Goal: Task Accomplishment & Management: Use online tool/utility

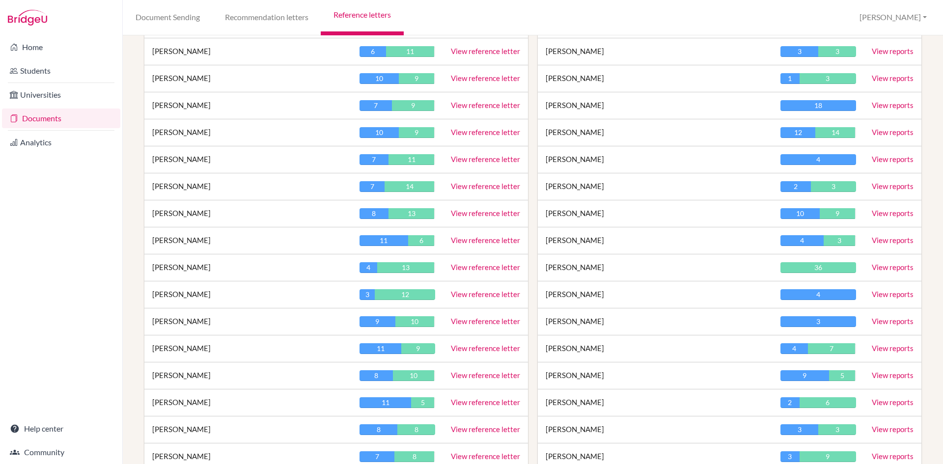
scroll to position [393, 0]
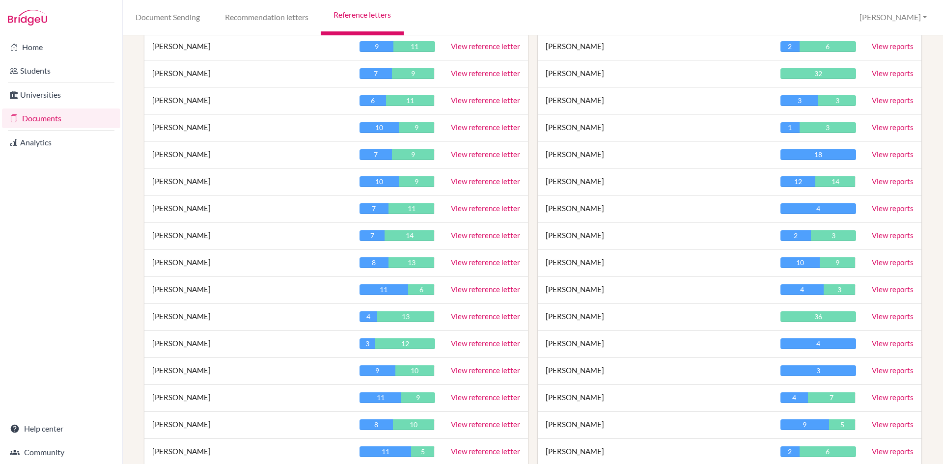
click at [876, 153] on link "View reports" at bounding box center [893, 154] width 42 height 9
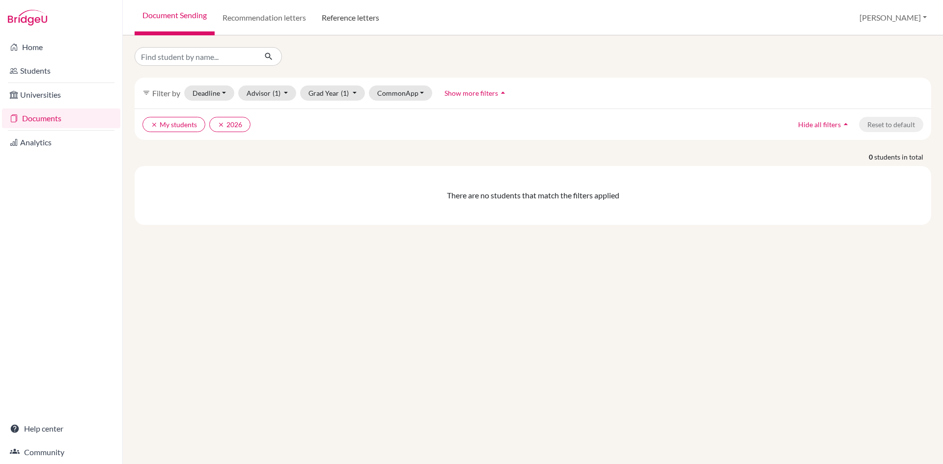
click at [351, 20] on link "Reference letters" at bounding box center [350, 17] width 73 height 35
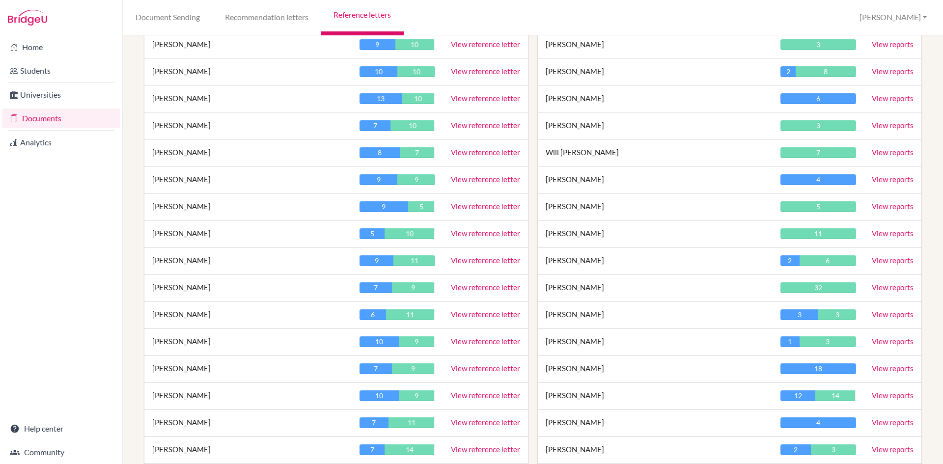
scroll to position [196, 0]
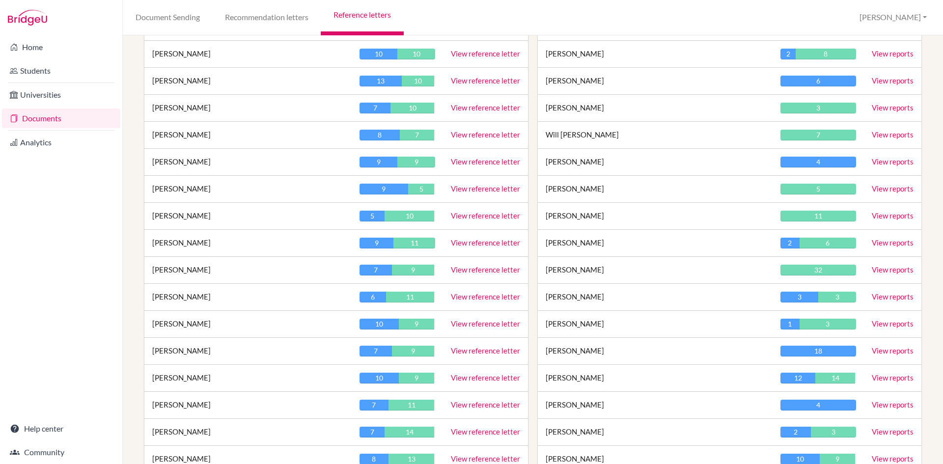
click at [876, 351] on link "View reports" at bounding box center [893, 350] width 42 height 9
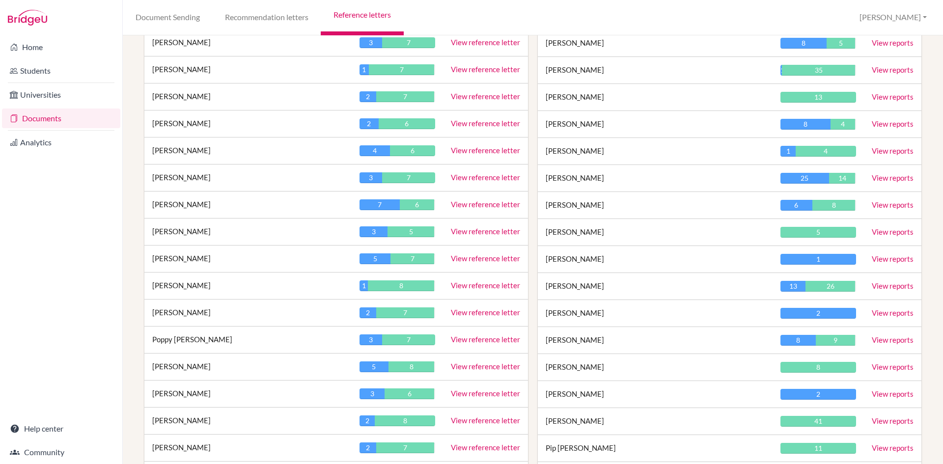
scroll to position [1669, 0]
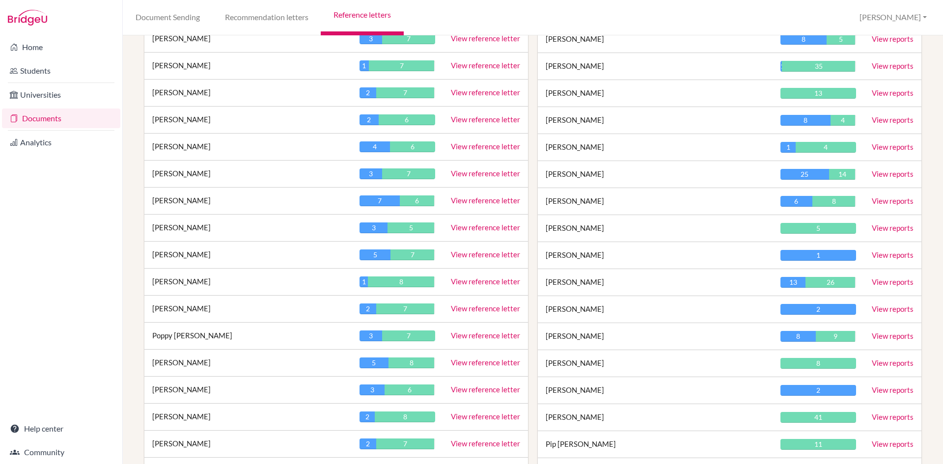
click at [475, 413] on link "View reference letter" at bounding box center [485, 416] width 69 height 9
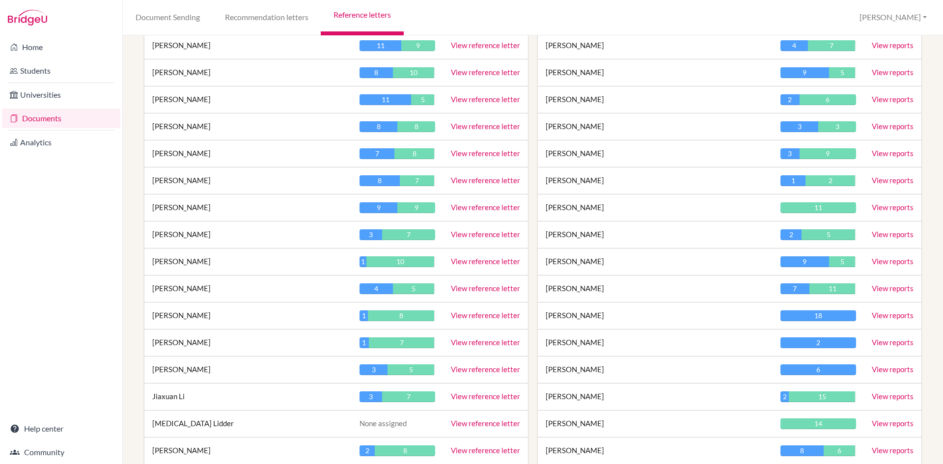
scroll to position [737, 0]
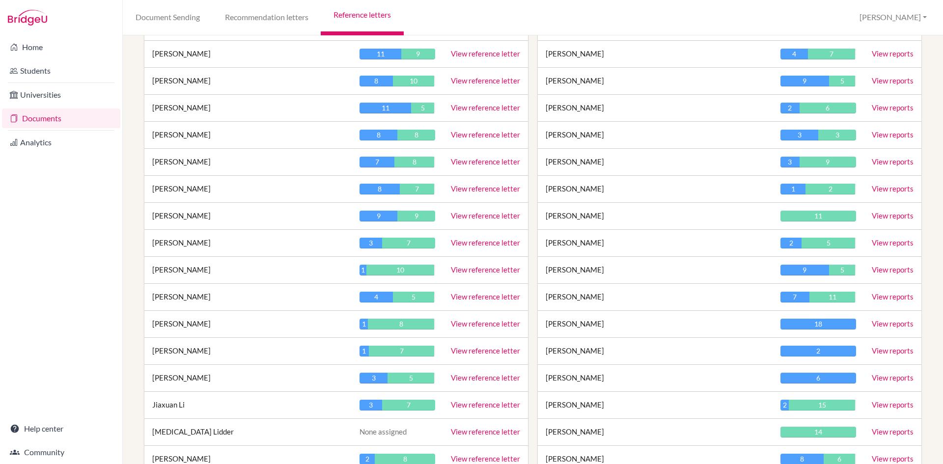
click at [459, 135] on link "View reference letter" at bounding box center [485, 134] width 69 height 9
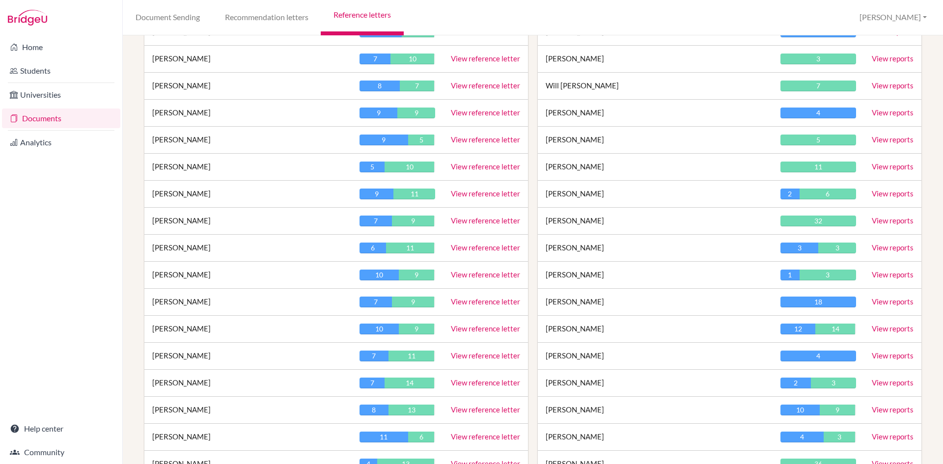
scroll to position [0, 0]
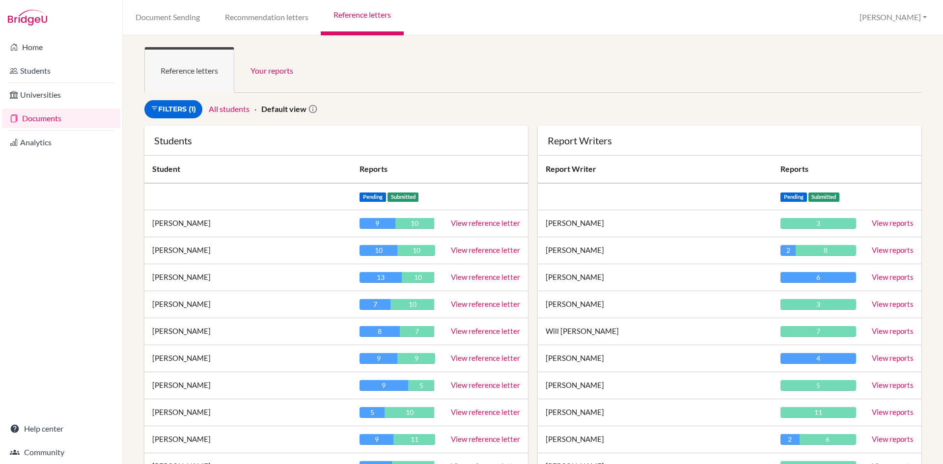
click at [781, 196] on span "Pending" at bounding box center [793, 196] width 27 height 9
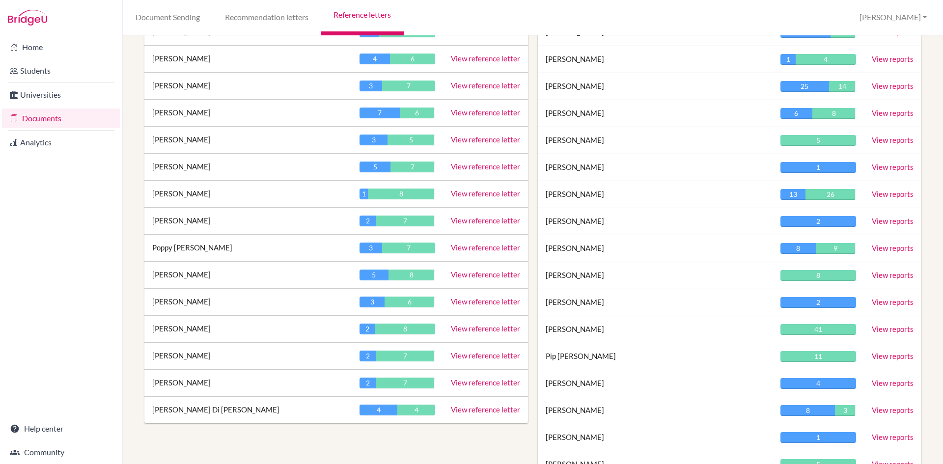
scroll to position [1719, 0]
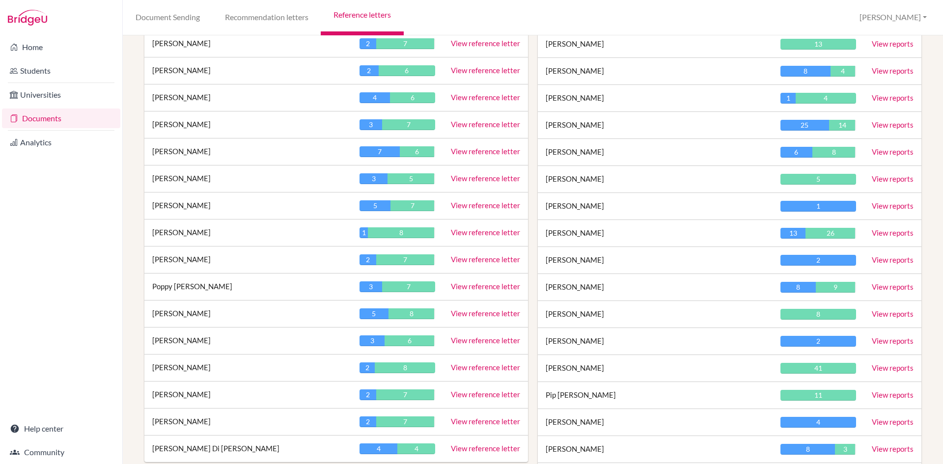
click at [896, 99] on link "View reports" at bounding box center [893, 97] width 42 height 9
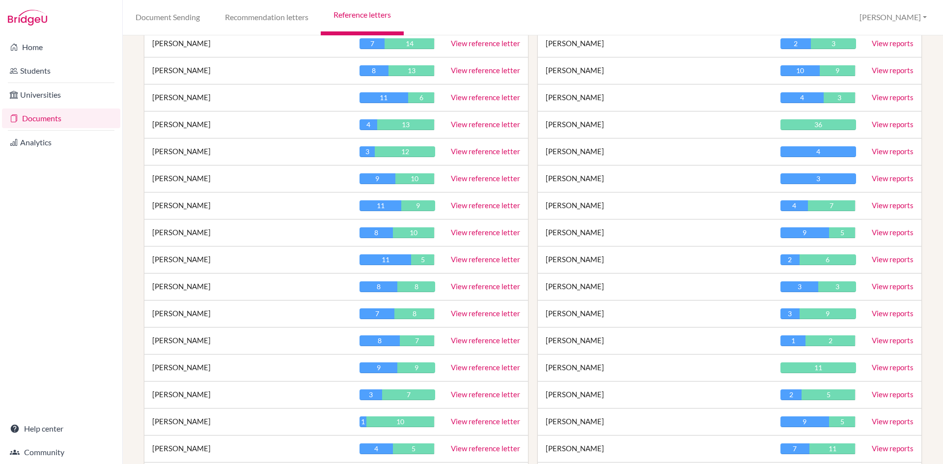
scroll to position [589, 0]
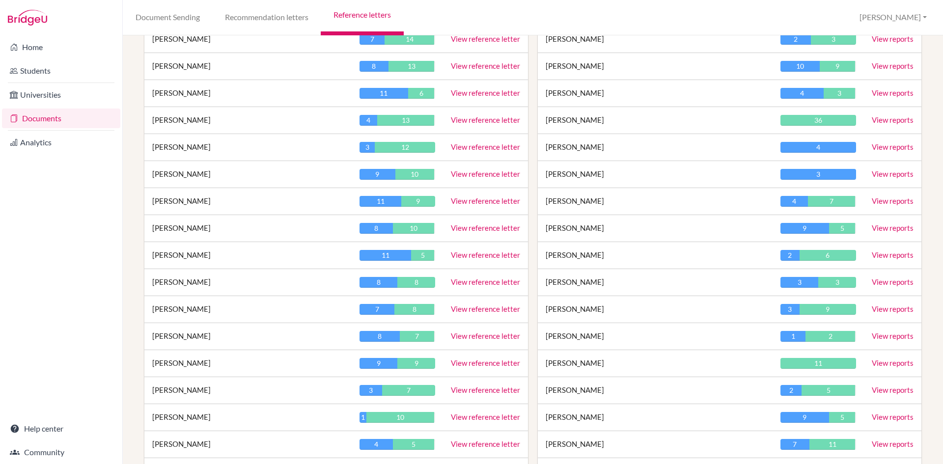
click at [452, 363] on link "View reference letter" at bounding box center [485, 362] width 69 height 9
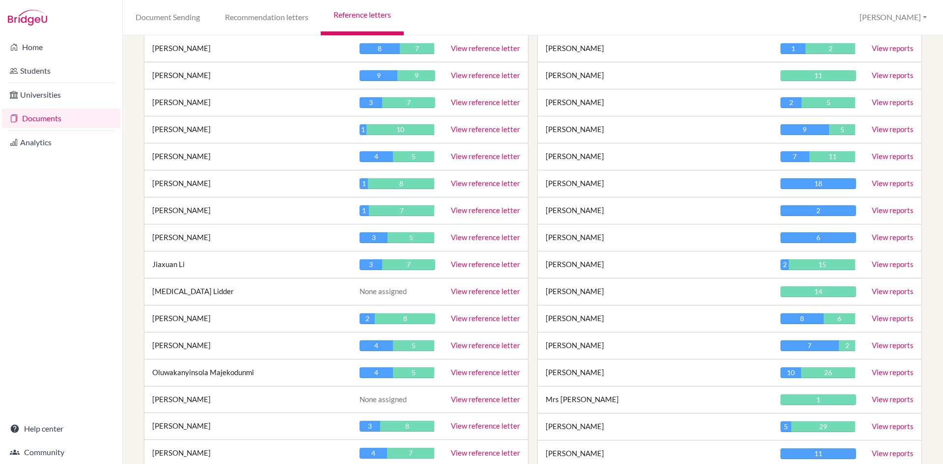
scroll to position [884, 0]
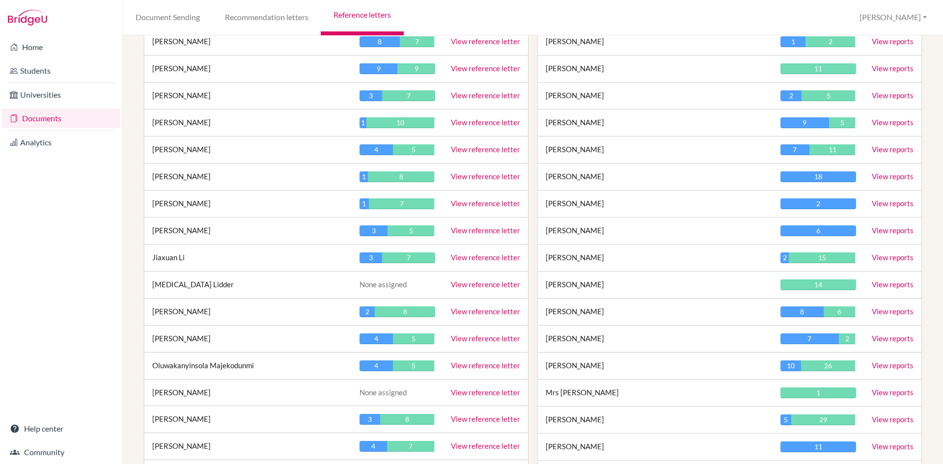
drag, startPoint x: 485, startPoint y: 419, endPoint x: 470, endPoint y: 415, distance: 15.7
click at [485, 419] on link "View reference letter" at bounding box center [485, 418] width 69 height 9
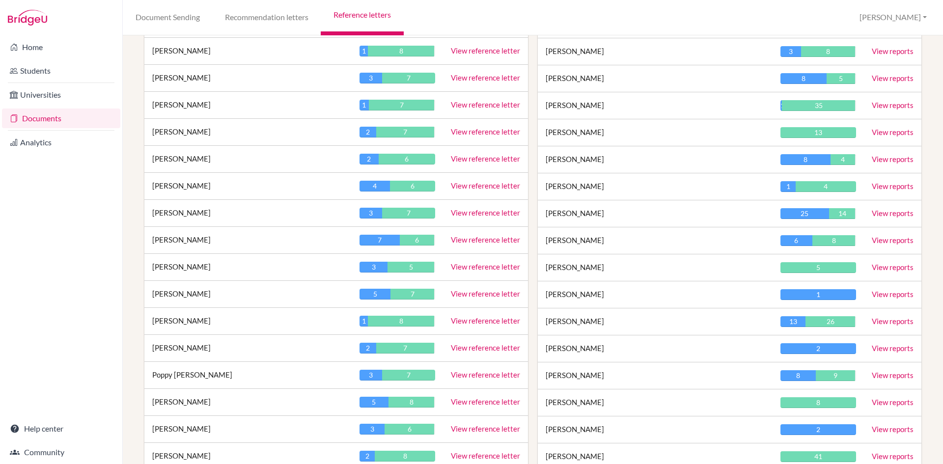
scroll to position [1768, 0]
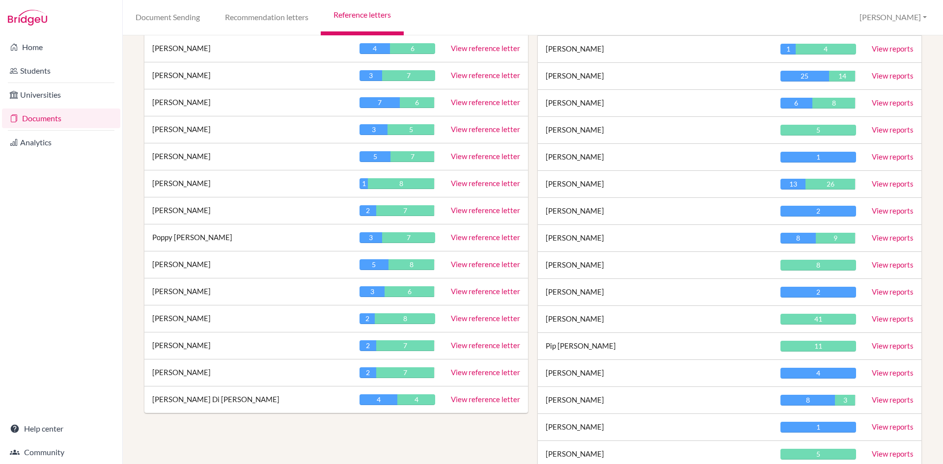
click at [470, 344] on link "View reference letter" at bounding box center [485, 345] width 69 height 9
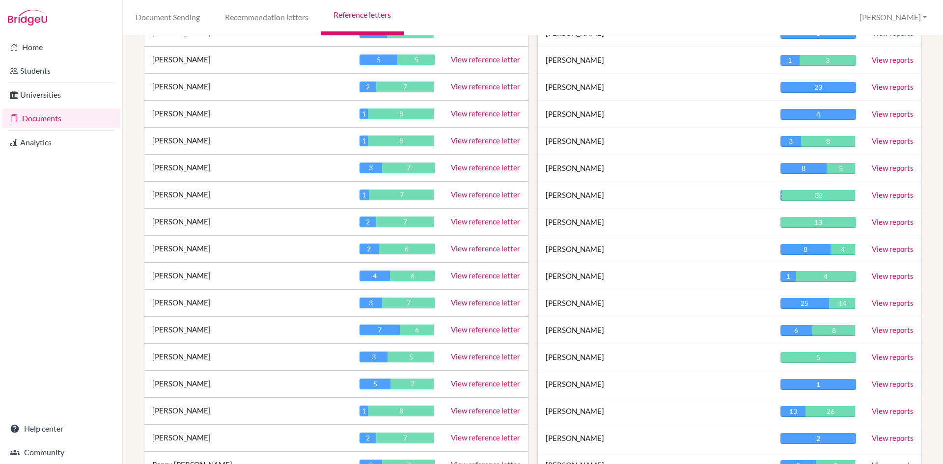
scroll to position [1522, 0]
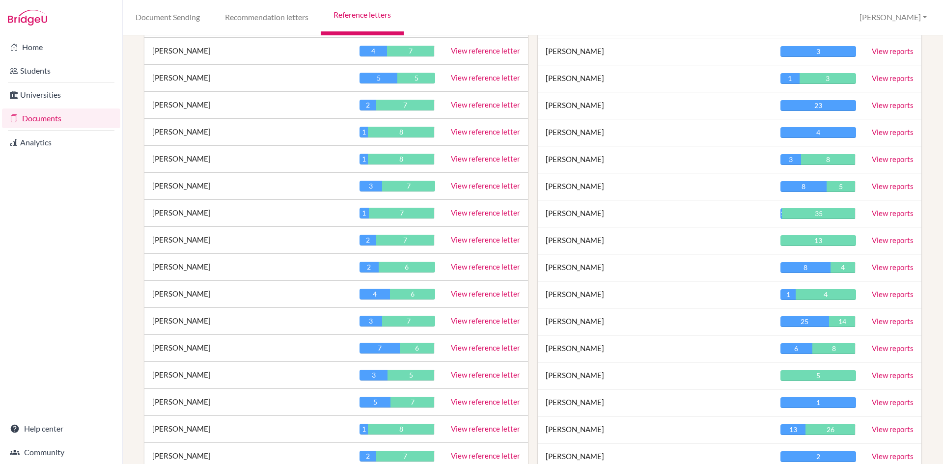
click at [498, 104] on link "View reference letter" at bounding box center [485, 104] width 69 height 9
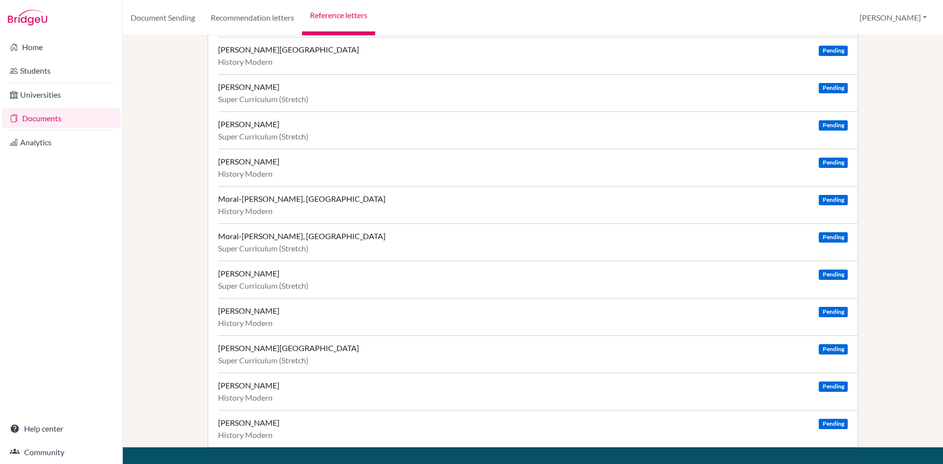
scroll to position [271, 0]
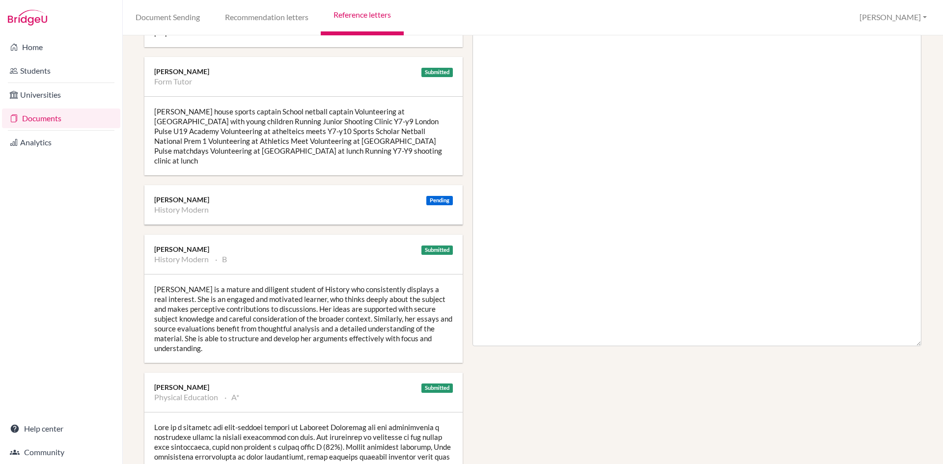
scroll to position [344, 0]
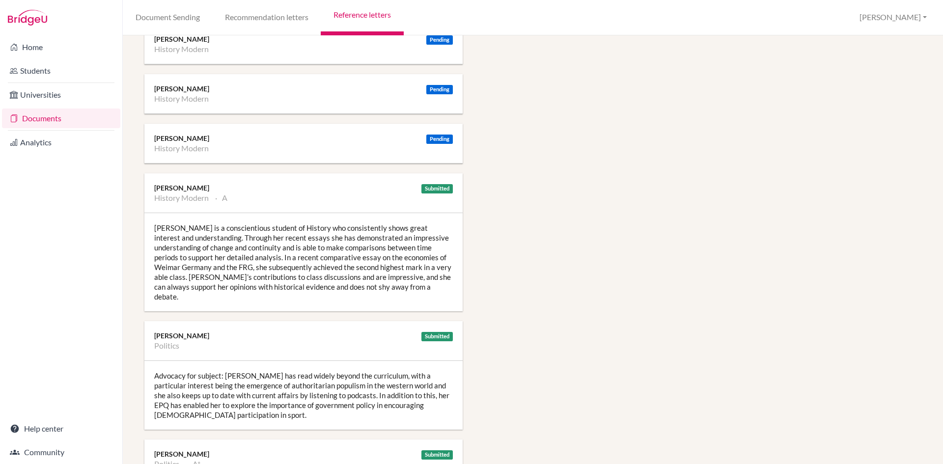
scroll to position [1031, 0]
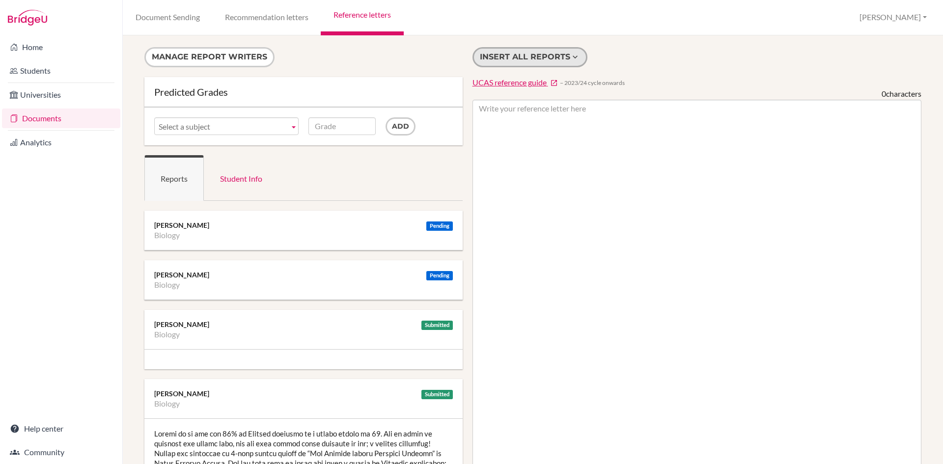
click at [506, 56] on button "Insert all reports" at bounding box center [529, 57] width 115 height 20
type textarea "Loremi do si ame con 81% ad Elitsed doeiusmo te i utlabo etdolo ma 06. Ali en a…"
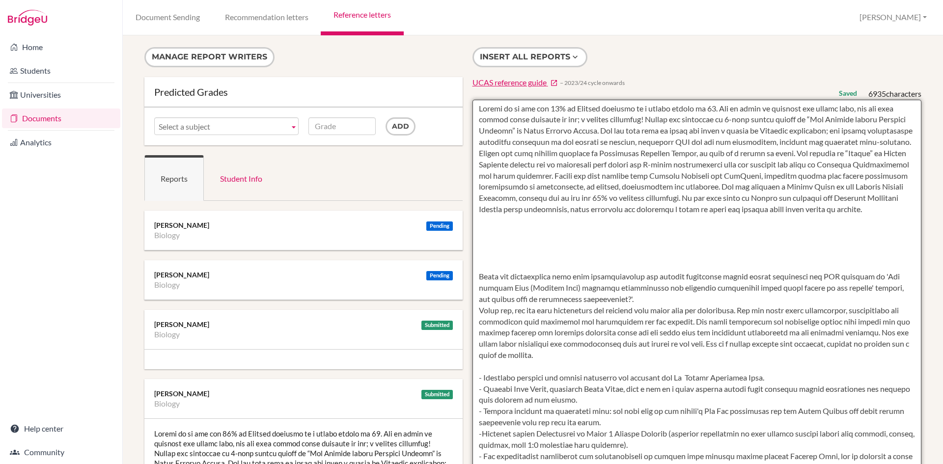
drag, startPoint x: 613, startPoint y: 414, endPoint x: 473, endPoint y: 108, distance: 337.3
click at [473, 108] on textarea at bounding box center [696, 384] width 449 height 568
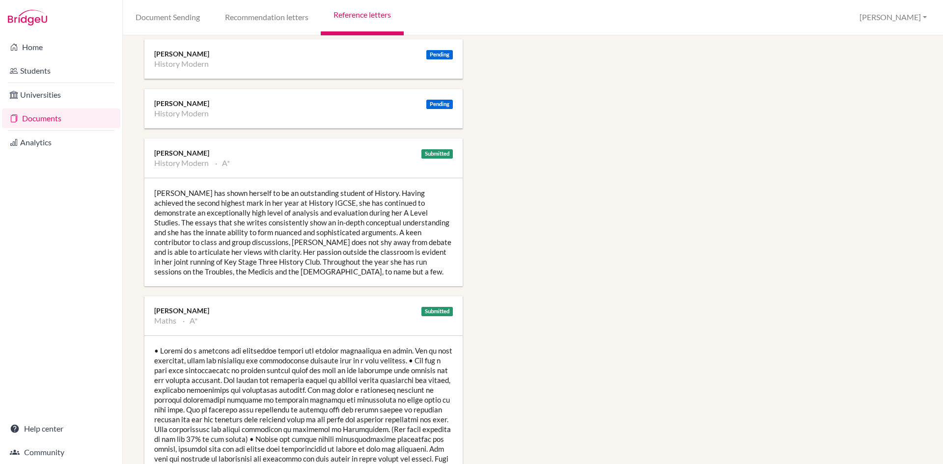
scroll to position [1178, 0]
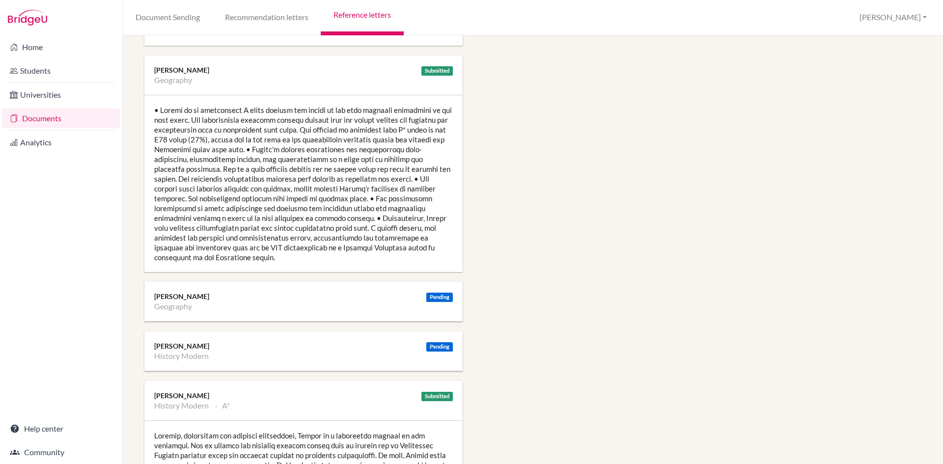
scroll to position [1228, 0]
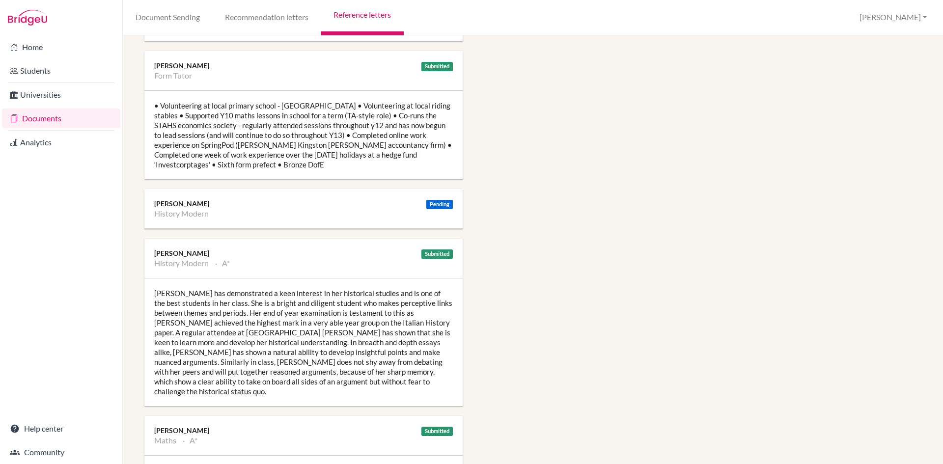
scroll to position [687, 0]
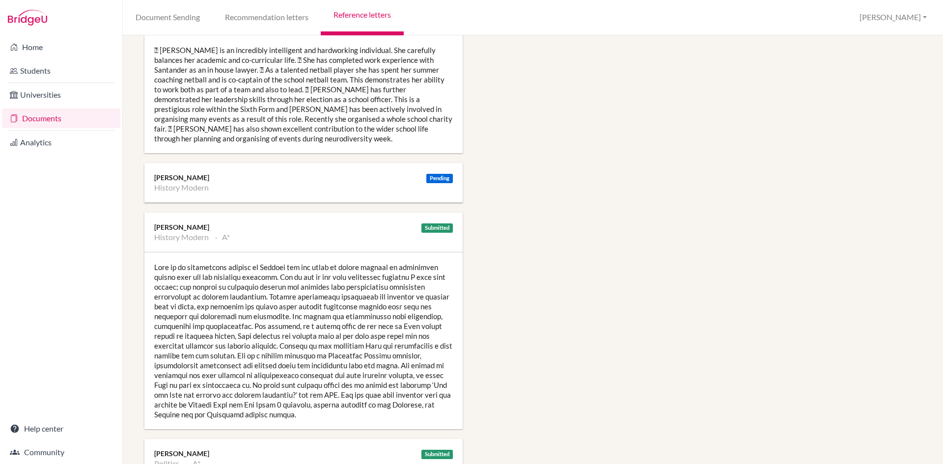
scroll to position [737, 0]
